Goal: Find specific page/section: Find specific page/section

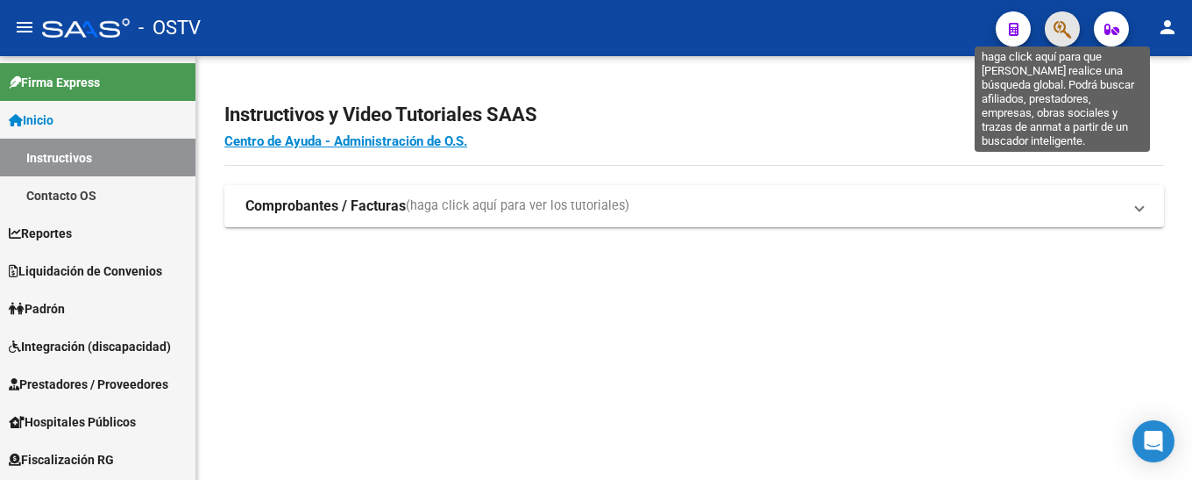
click at [1060, 31] on icon "button" at bounding box center [1063, 29] width 18 height 20
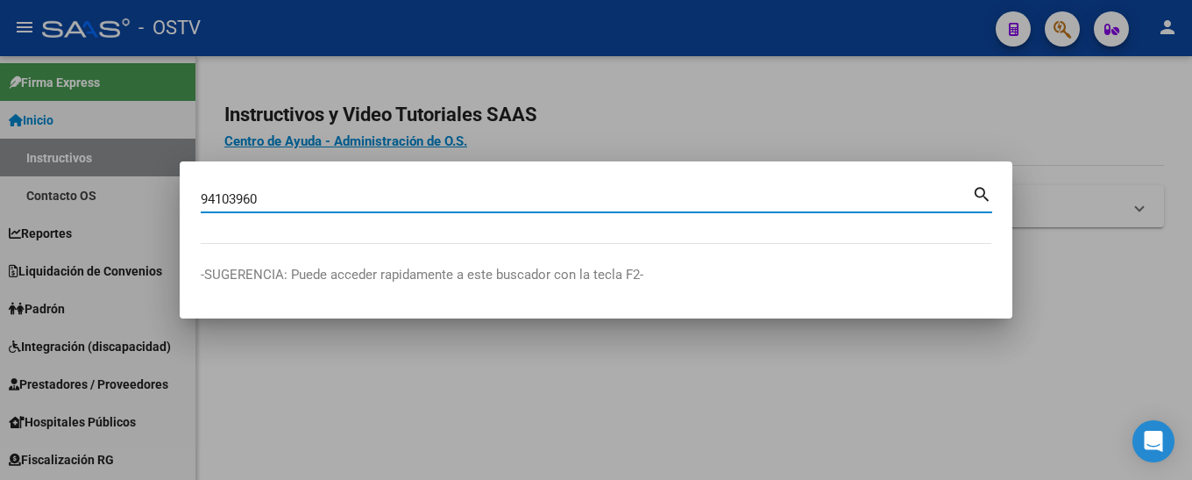
type input "94103960"
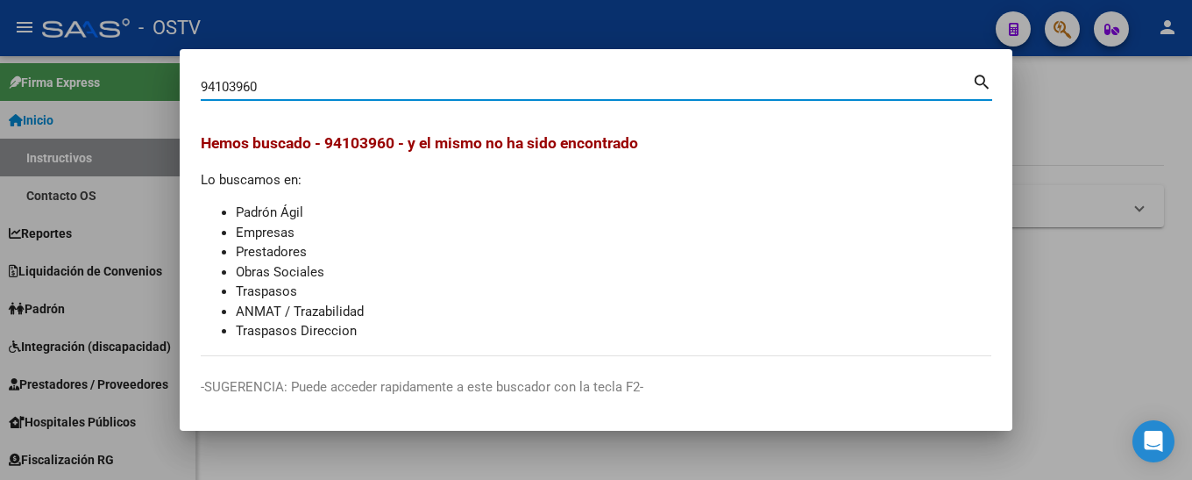
drag, startPoint x: 268, startPoint y: 84, endPoint x: 129, endPoint y: 87, distance: 139.4
click at [129, 87] on div "94103960 Buscar (apellido, dni, cuil, nro traspaso, cuit, obra social) search H…" at bounding box center [596, 240] width 1192 height 480
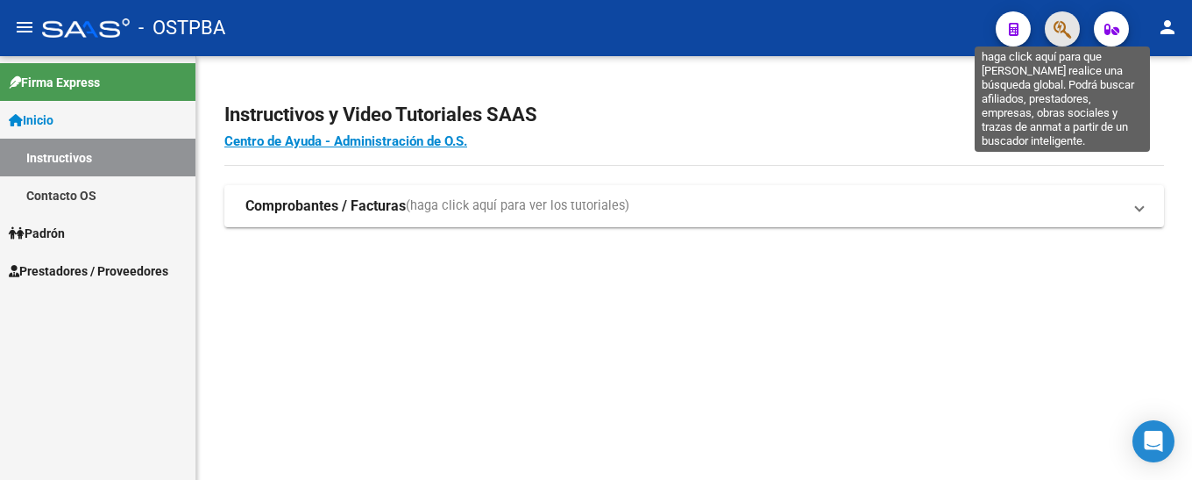
click at [1056, 33] on icon "button" at bounding box center [1063, 29] width 18 height 20
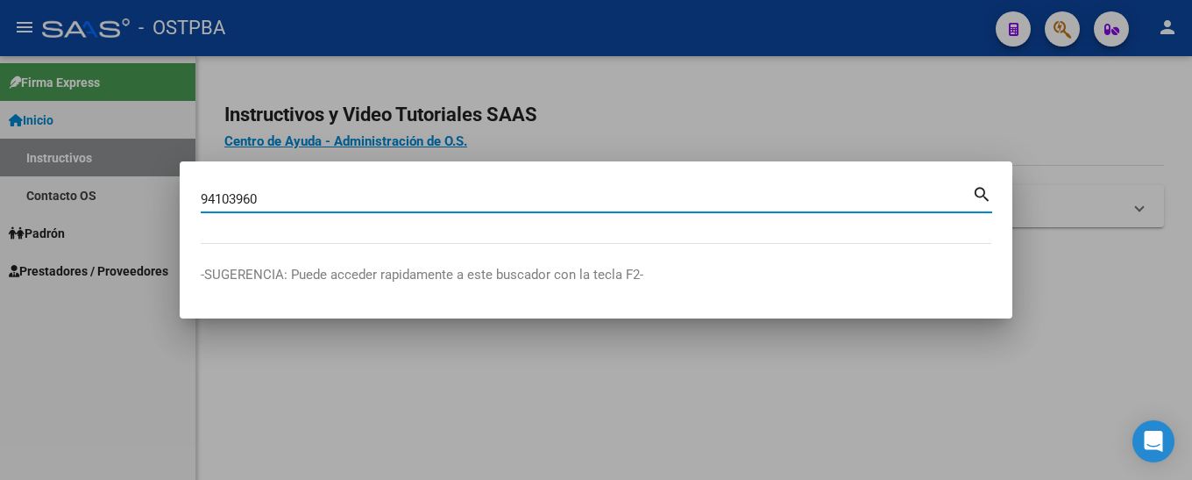
type input "94103960"
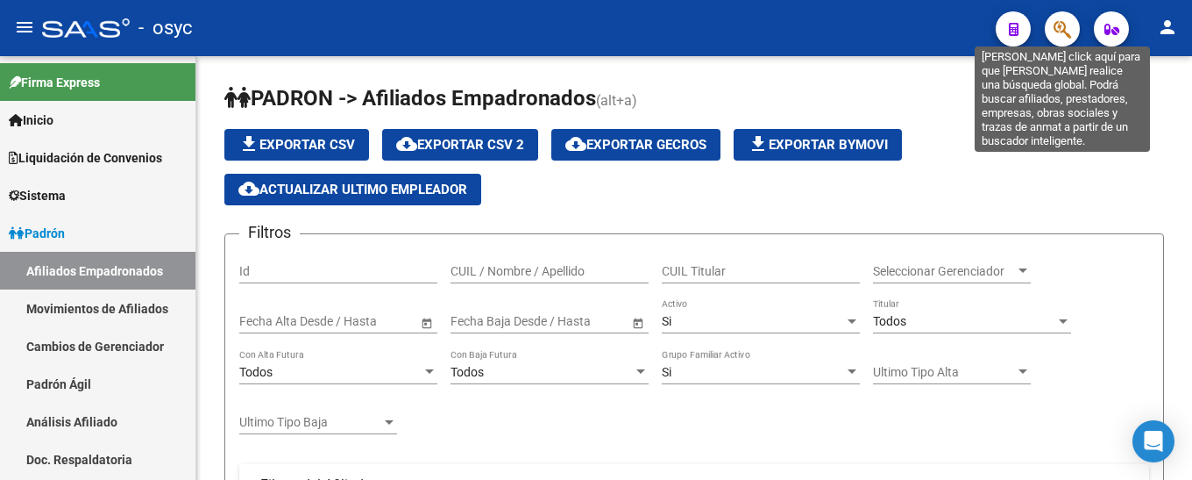
click at [1072, 16] on button "button" at bounding box center [1062, 28] width 35 height 35
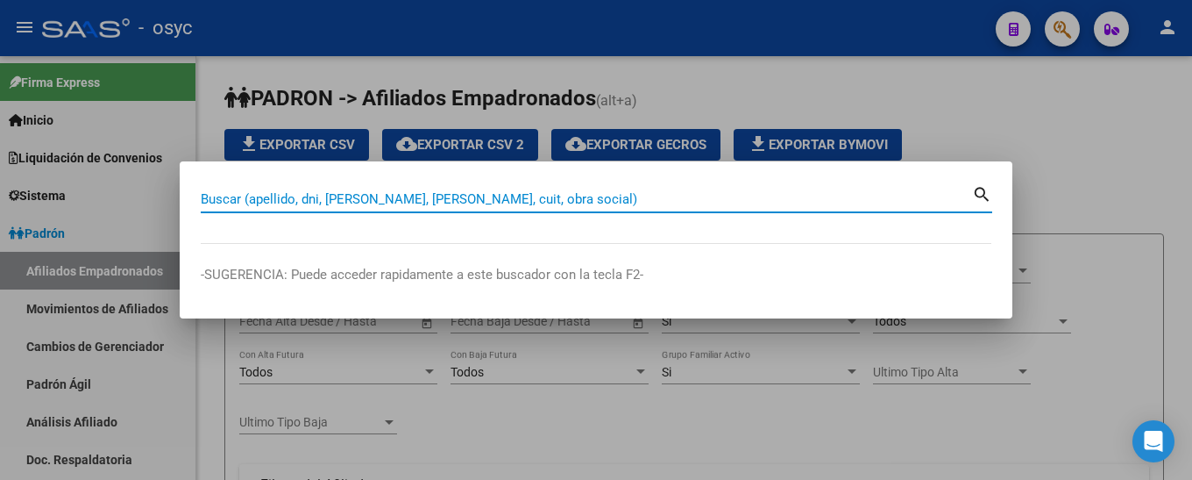
paste input "94103960"
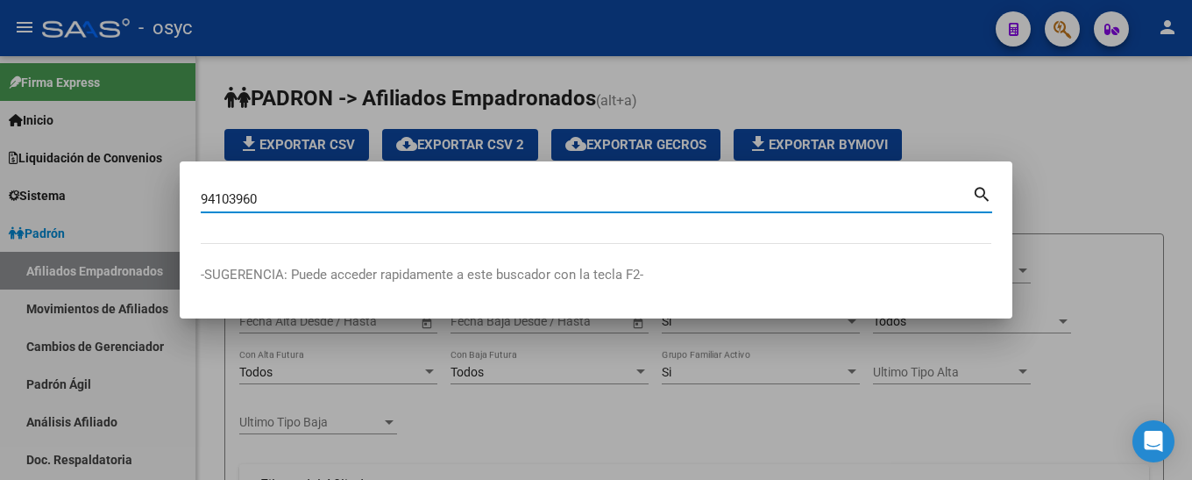
type input "94103960"
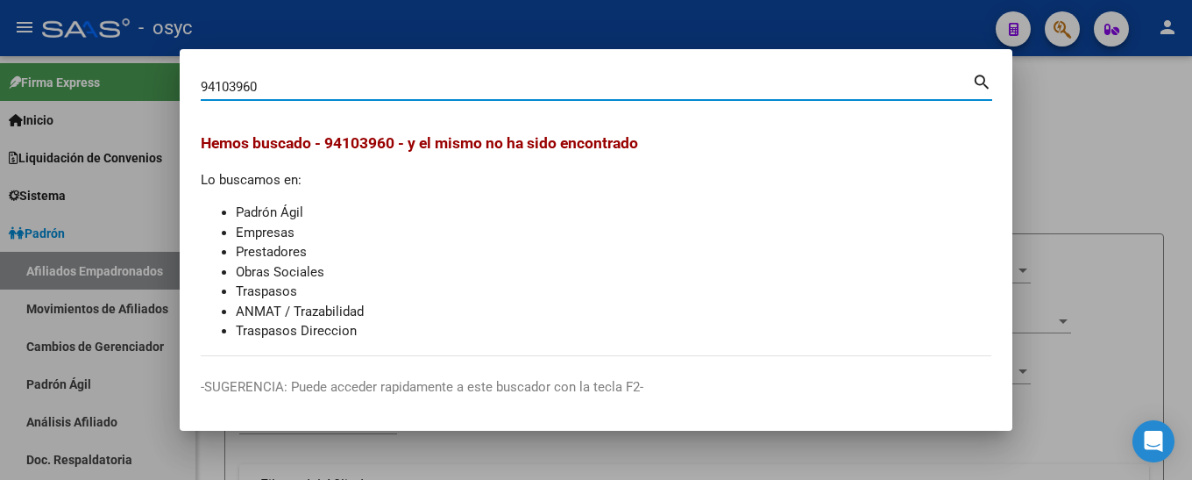
click at [271, 88] on input "94103960" at bounding box center [587, 87] width 772 height 16
